Goal: Task Accomplishment & Management: Manage account settings

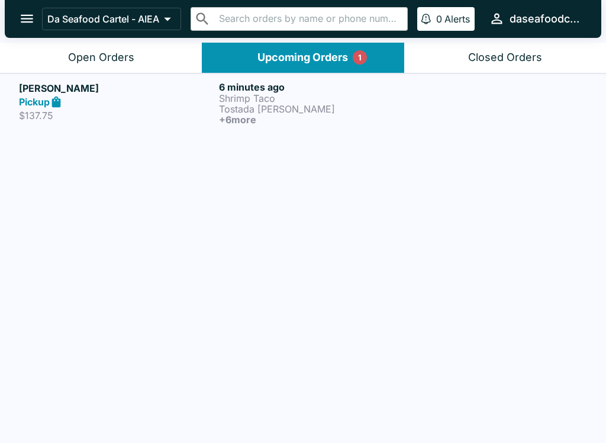
click at [126, 112] on p "$137.75" at bounding box center [116, 116] width 195 height 12
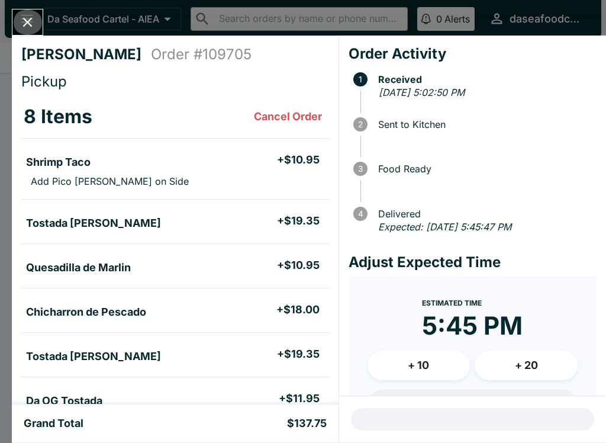
click at [34, 19] on icon "Close" at bounding box center [28, 22] width 16 height 16
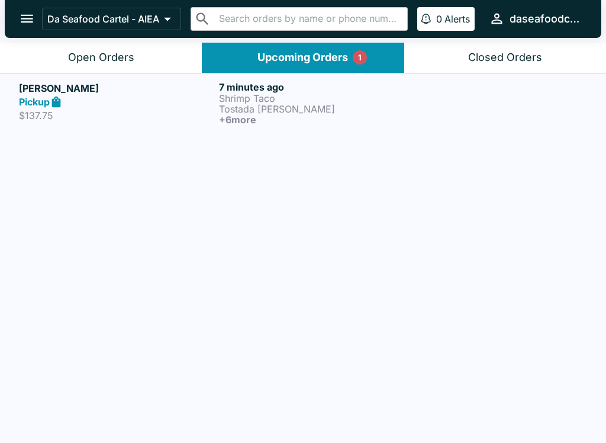
click at [157, 101] on div "Pickup" at bounding box center [116, 102] width 195 height 14
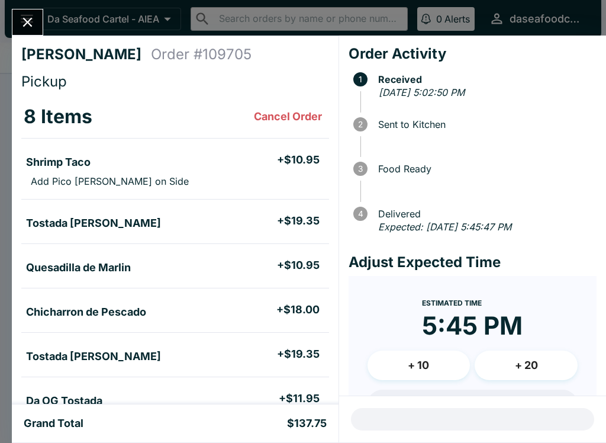
click at [31, 11] on button "Close" at bounding box center [27, 21] width 30 height 25
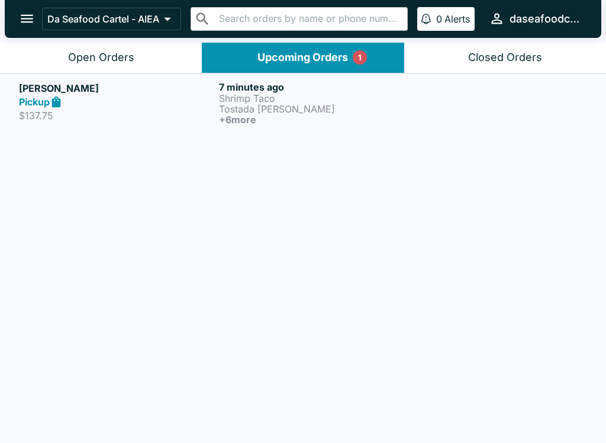
click at [132, 62] on div "Open Orders" at bounding box center [101, 58] width 66 height 14
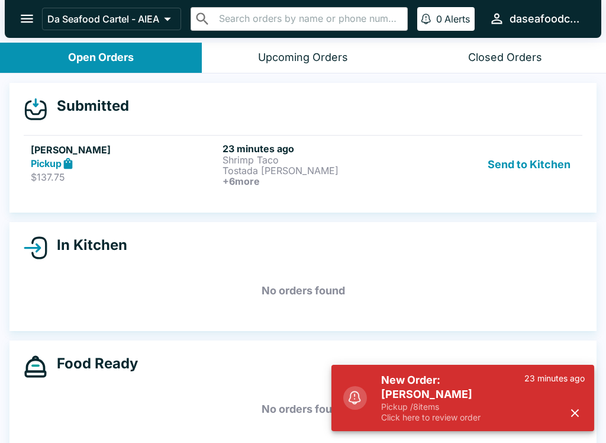
click at [551, 168] on button "Send to Kitchen" at bounding box center [529, 165] width 92 height 44
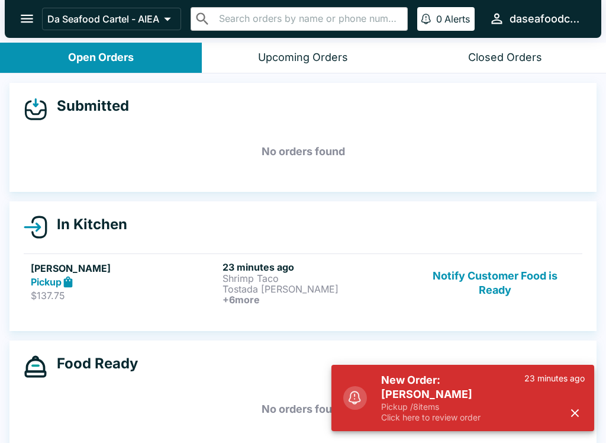
click at [196, 294] on p "$137.75" at bounding box center [124, 295] width 187 height 12
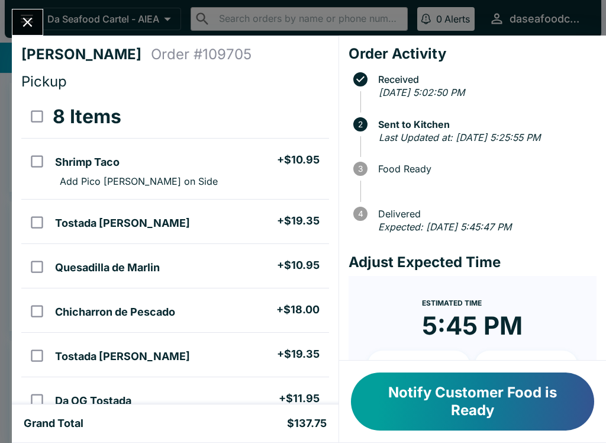
click at [30, 308] on input "orders table" at bounding box center [37, 311] width 27 height 27
click at [299, 109] on button "Refund" at bounding box center [296, 117] width 61 height 30
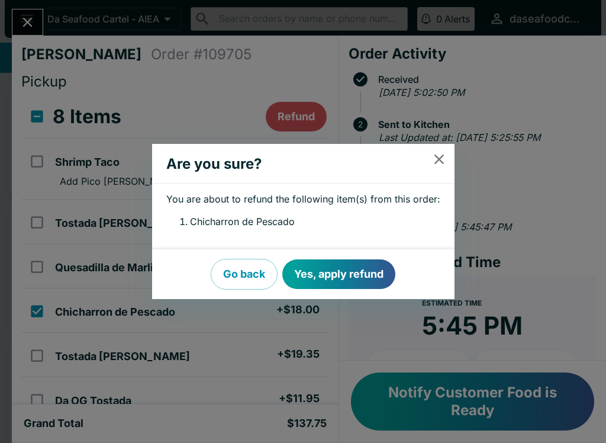
click at [368, 274] on button "Yes, apply refund" at bounding box center [338, 274] width 113 height 30
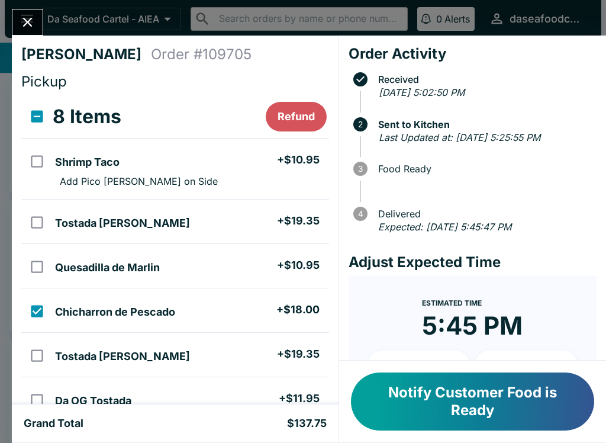
checkbox input "false"
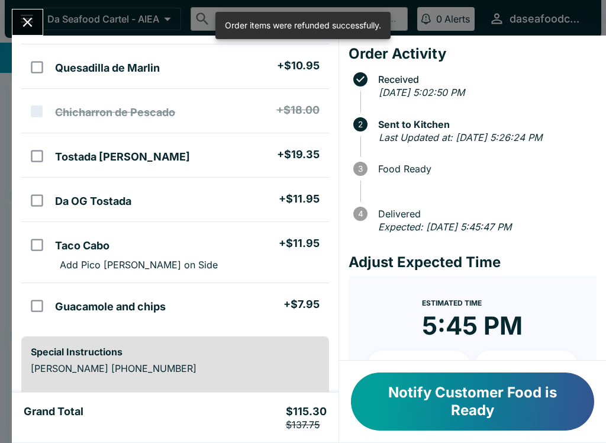
scroll to position [218, 0]
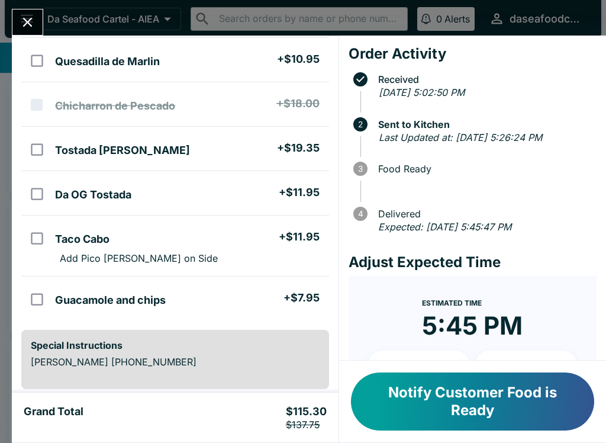
click at [34, 23] on icon "Close" at bounding box center [28, 22] width 16 height 16
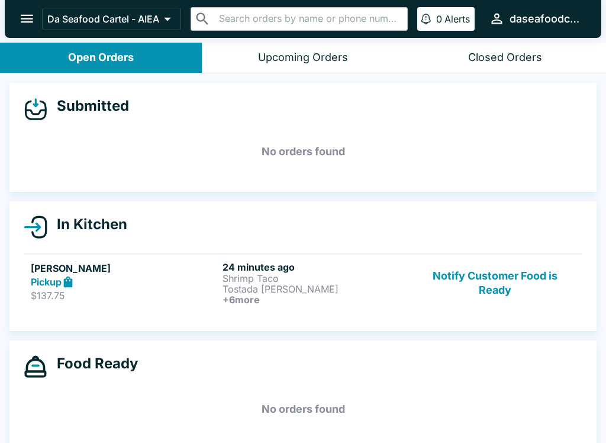
click at [510, 274] on button "Notify Customer Food is Ready" at bounding box center [495, 283] width 160 height 44
